Goal: Task Accomplishment & Management: Use online tool/utility

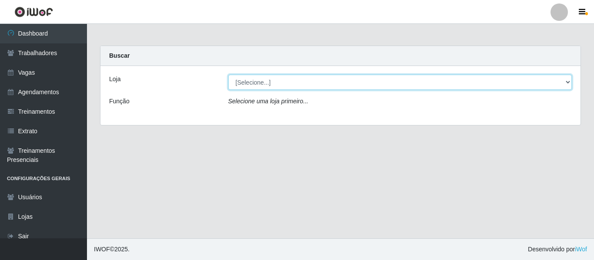
click at [261, 78] on select "[Selecione...] Mister Burg" at bounding box center [400, 82] width 344 height 15
select select "535"
click at [228, 75] on select "[Selecione...] Mister Burg" at bounding box center [400, 82] width 344 height 15
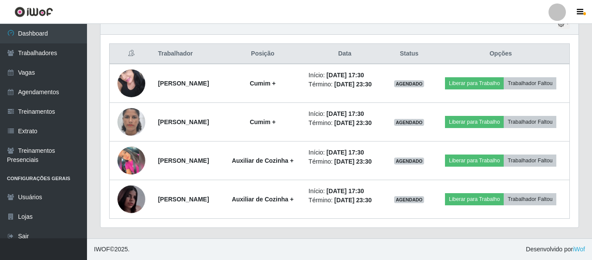
scroll to position [343, 0]
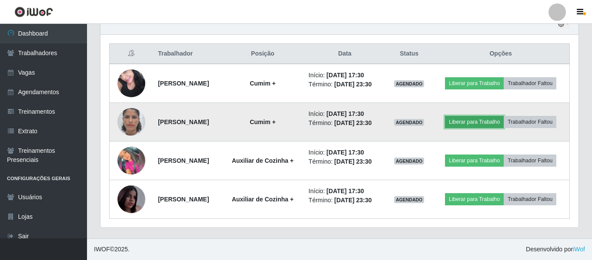
click at [503, 116] on button "Liberar para Trabalho" at bounding box center [474, 122] width 59 height 12
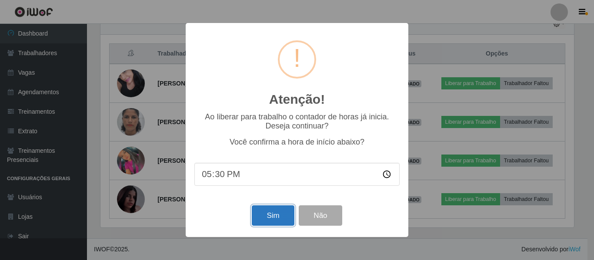
click at [284, 218] on button "Sim" at bounding box center [273, 216] width 42 height 20
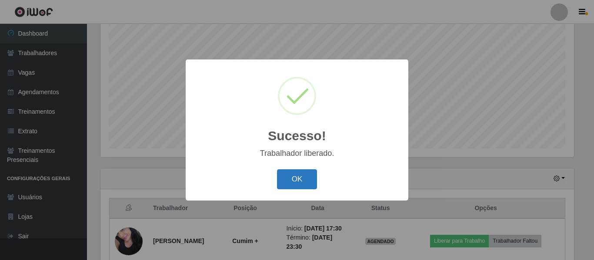
click at [300, 180] on button "OK" at bounding box center [297, 180] width 40 height 20
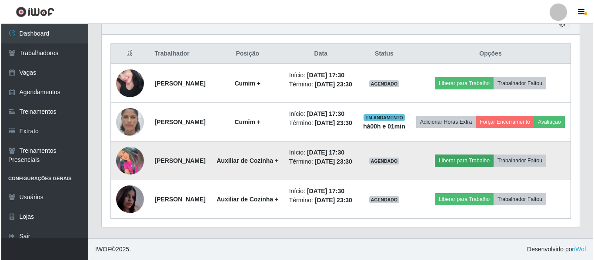
scroll to position [379, 0]
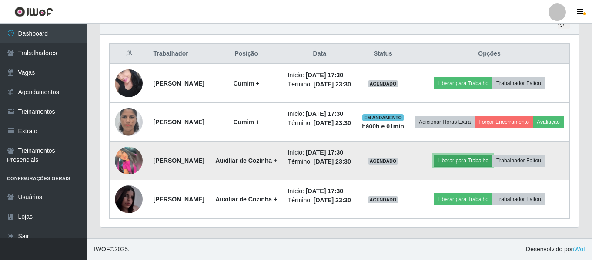
click at [477, 155] on button "Liberar para Trabalho" at bounding box center [462, 161] width 59 height 12
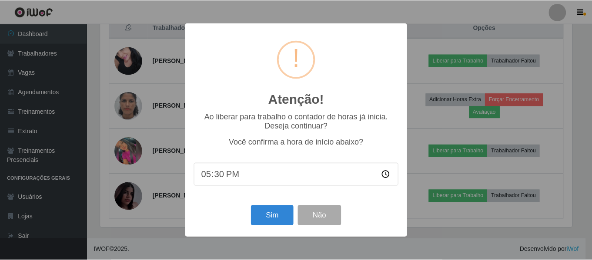
scroll to position [180, 473]
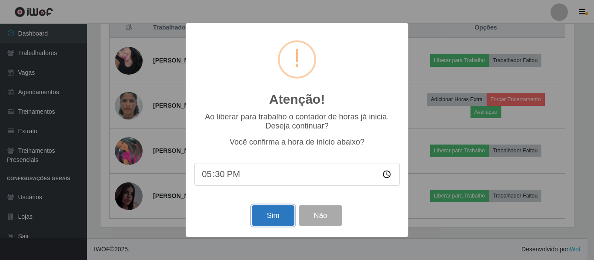
click at [273, 212] on button "Sim" at bounding box center [273, 216] width 42 height 20
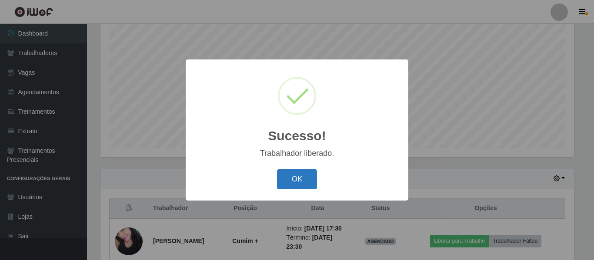
click at [294, 182] on button "OK" at bounding box center [297, 180] width 40 height 20
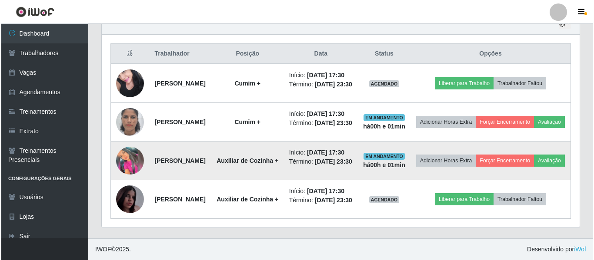
scroll to position [379, 0]
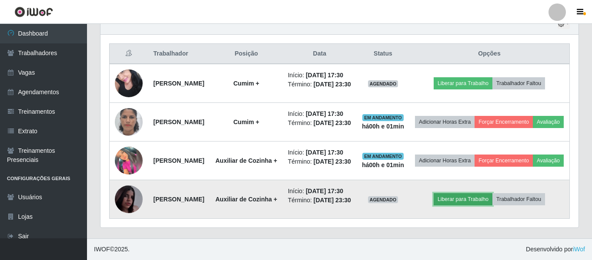
click at [469, 193] on button "Liberar para Trabalho" at bounding box center [462, 199] width 59 height 12
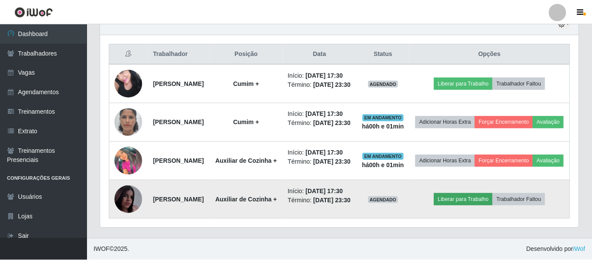
scroll to position [180, 473]
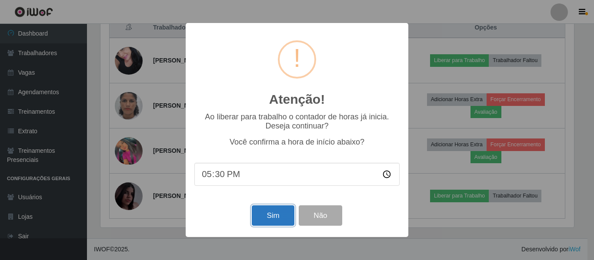
click at [276, 219] on button "Sim" at bounding box center [273, 216] width 42 height 20
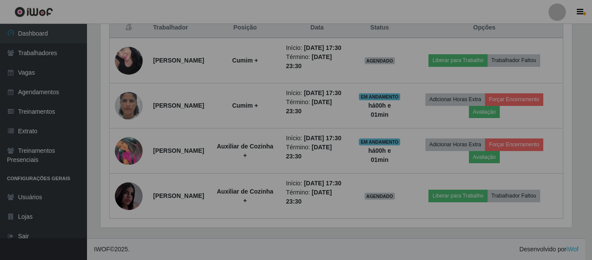
scroll to position [0, 0]
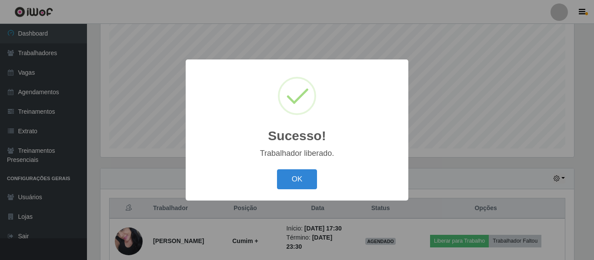
click at [293, 192] on div "OK Cancel" at bounding box center [296, 179] width 205 height 25
drag, startPoint x: 294, startPoint y: 182, endPoint x: 297, endPoint y: 177, distance: 5.6
click at [294, 181] on button "OK" at bounding box center [297, 180] width 40 height 20
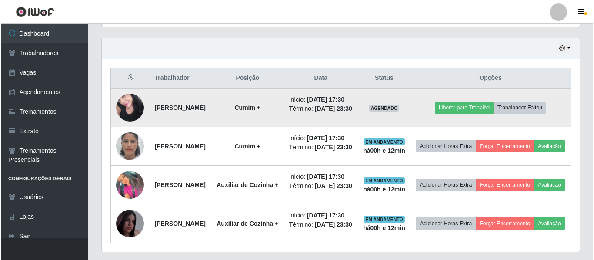
scroll to position [336, 0]
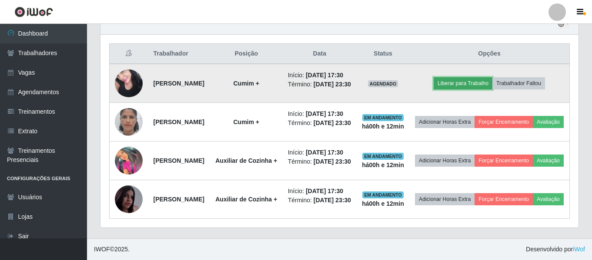
click at [470, 77] on button "Liberar para Trabalho" at bounding box center [462, 83] width 59 height 12
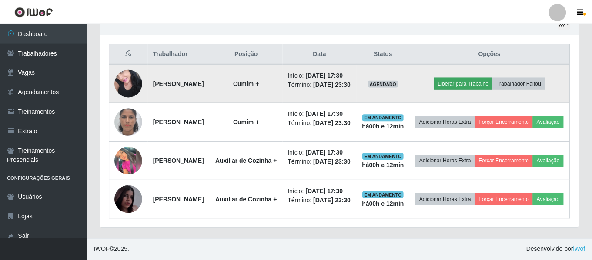
scroll to position [180, 473]
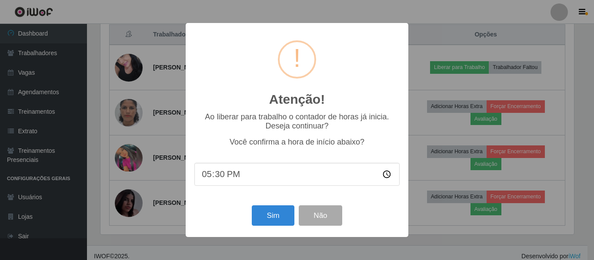
drag, startPoint x: 225, startPoint y: 178, endPoint x: 223, endPoint y: 174, distance: 4.5
click at [223, 174] on input "17:30" at bounding box center [296, 174] width 205 height 23
drag, startPoint x: 202, startPoint y: 180, endPoint x: 221, endPoint y: 176, distance: 19.6
click at [221, 177] on input "17:30" at bounding box center [296, 174] width 205 height 23
click at [221, 176] on input "17:30" at bounding box center [296, 174] width 205 height 23
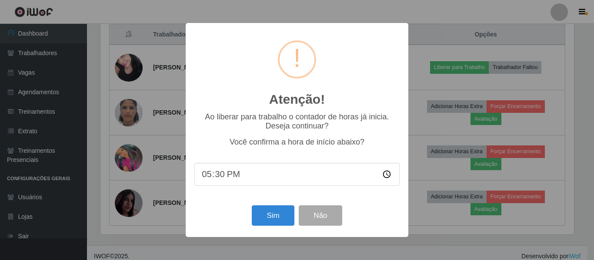
click at [222, 175] on input "17:30" at bounding box center [296, 174] width 205 height 23
type input "17:25"
type input "17:42"
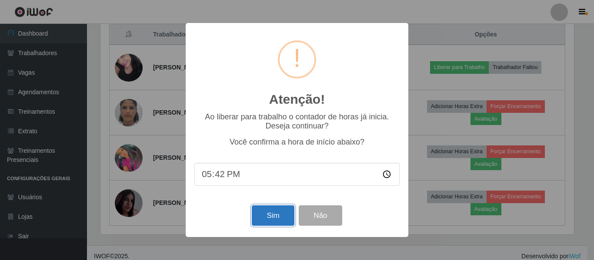
click at [262, 215] on button "Sim" at bounding box center [273, 216] width 42 height 20
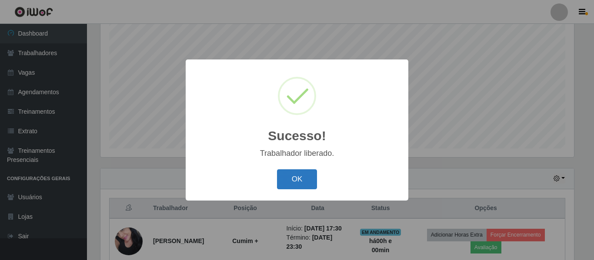
click at [297, 179] on button "OK" at bounding box center [297, 180] width 40 height 20
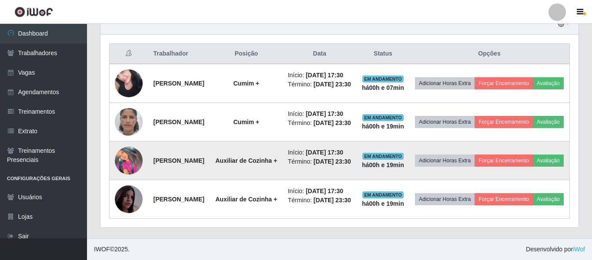
scroll to position [336, 0]
